Goal: Transaction & Acquisition: Purchase product/service

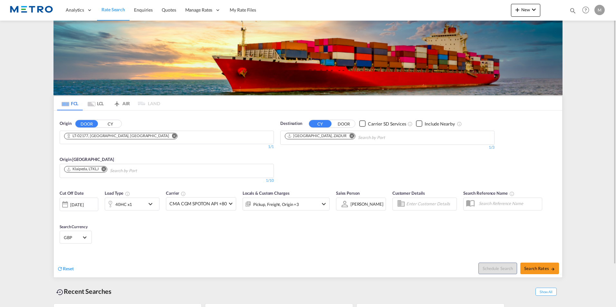
click at [172, 136] on md-icon "Remove" at bounding box center [174, 135] width 5 height 5
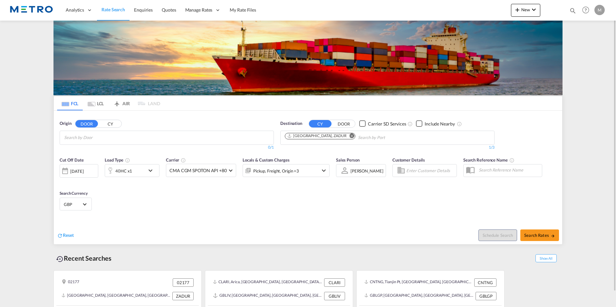
click at [349, 137] on md-icon "Remove" at bounding box center [351, 135] width 5 height 5
click at [113, 123] on button "CY" at bounding box center [110, 123] width 23 height 7
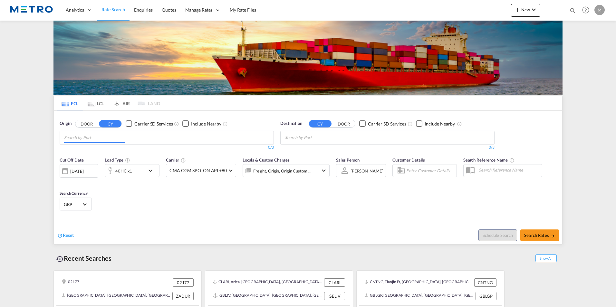
click at [113, 139] on input "Chips input." at bounding box center [94, 138] width 61 height 10
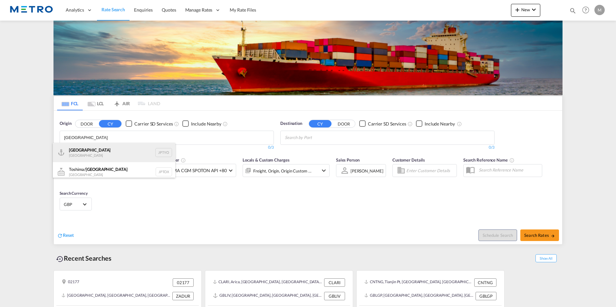
type input "[GEOGRAPHIC_DATA]"
click at [113, 150] on div "Tokyo [GEOGRAPHIC_DATA] JPTYO" at bounding box center [114, 152] width 122 height 19
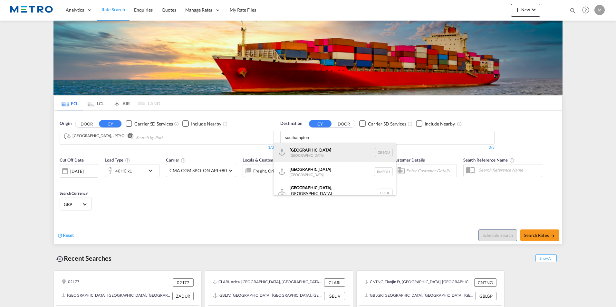
type input "southampton"
click at [322, 146] on div "[GEOGRAPHIC_DATA] [GEOGRAPHIC_DATA] GBSOU" at bounding box center [334, 152] width 122 height 19
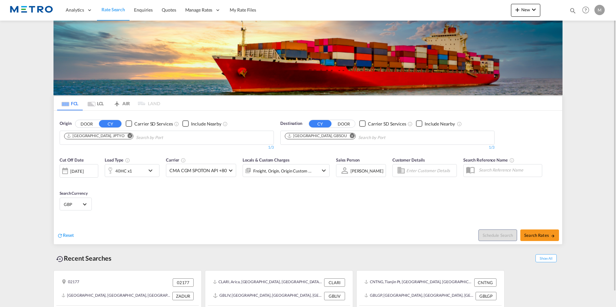
drag, startPoint x: 145, startPoint y: 177, endPoint x: 148, endPoint y: 172, distance: 6.4
click at [146, 177] on div "Load Type 40HC x1" at bounding box center [132, 167] width 55 height 21
click at [148, 172] on md-icon "icon-chevron-down" at bounding box center [152, 171] width 11 height 8
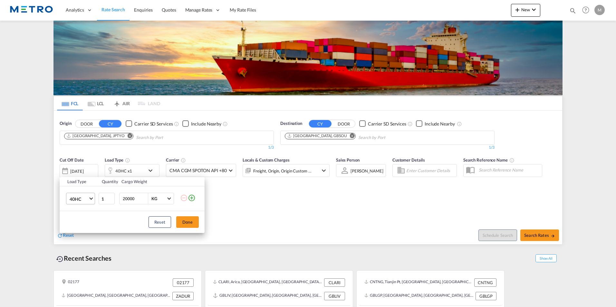
click at [88, 196] on md-select-value "40HC" at bounding box center [82, 198] width 26 height 11
click at [77, 166] on div "20GP" at bounding box center [75, 168] width 11 height 6
click at [183, 224] on button "Done" at bounding box center [187, 222] width 23 height 12
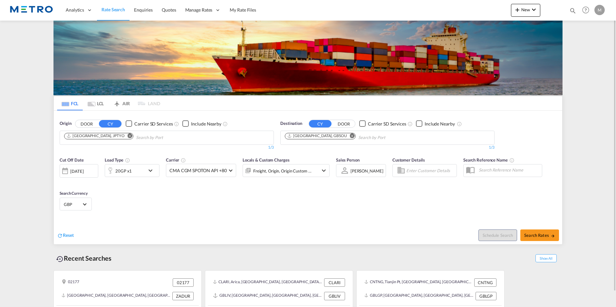
click at [148, 169] on md-icon "icon-chevron-down" at bounding box center [152, 171] width 11 height 8
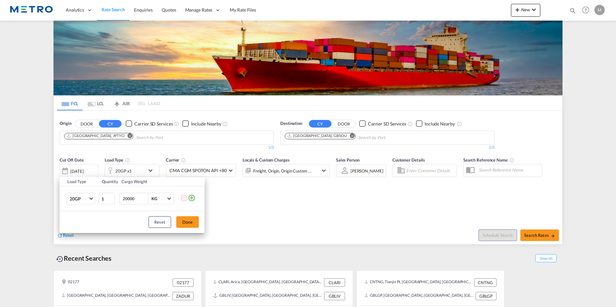
click at [134, 199] on input "20000" at bounding box center [135, 198] width 26 height 11
drag, startPoint x: 134, startPoint y: 199, endPoint x: 125, endPoint y: 199, distance: 8.7
click at [125, 199] on input "20000" at bounding box center [135, 198] width 26 height 11
type input "25000"
click at [185, 224] on button "Done" at bounding box center [187, 222] width 23 height 12
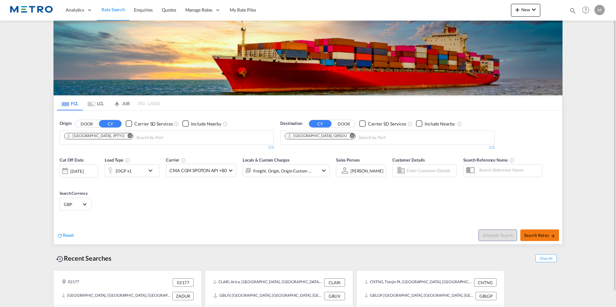
click at [541, 237] on span "Search Rates" at bounding box center [539, 235] width 31 height 5
type input "JPTYO to GBSOU / [DATE]"
